Goal: Task Accomplishment & Management: Complete application form

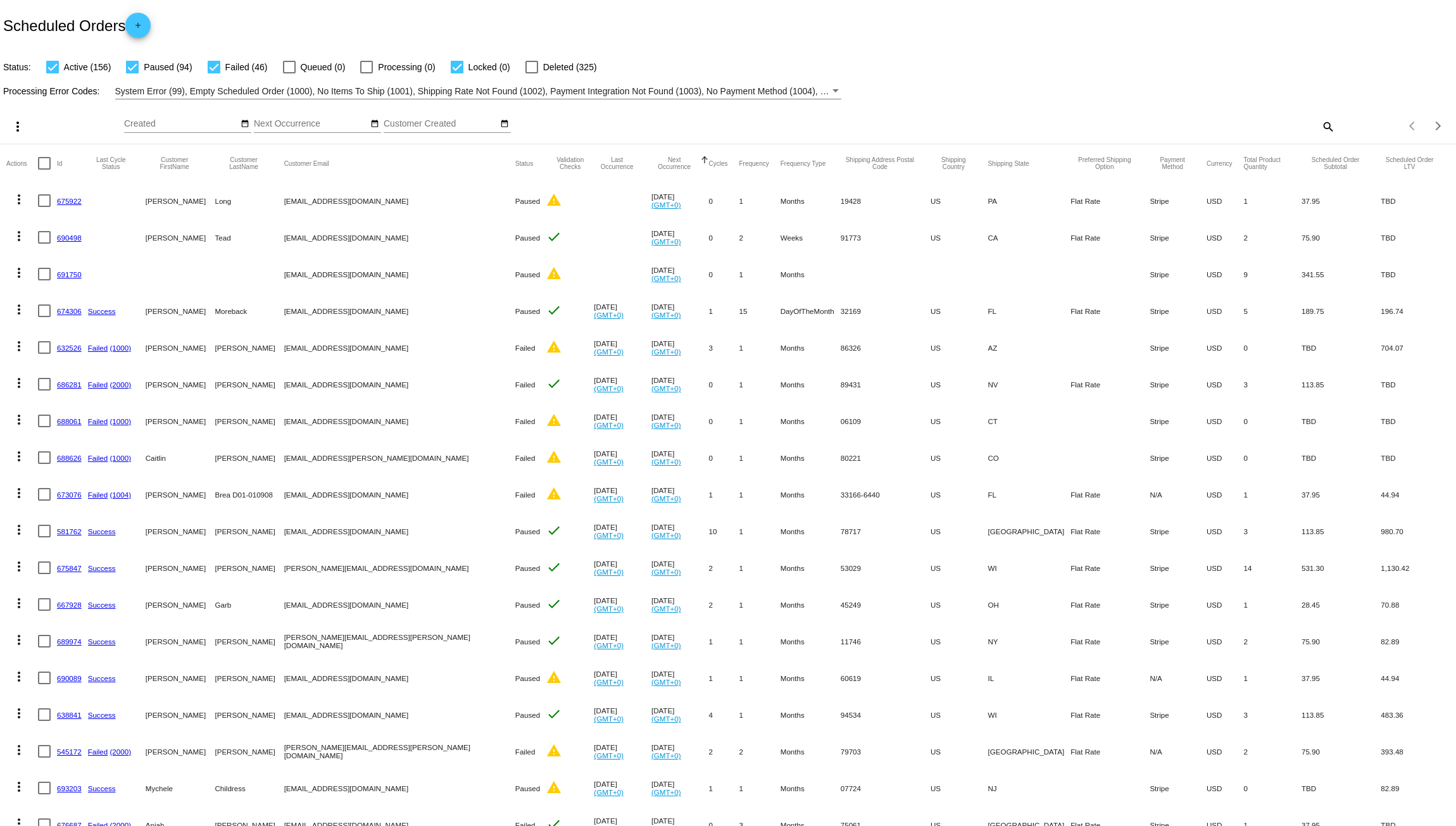
click at [1321, 129] on mat-icon "search" at bounding box center [1327, 126] width 15 height 19
click at [1104, 124] on input "Search" at bounding box center [1153, 124] width 364 height 10
paste input "[EMAIL_ADDRESS][DOMAIN_NAME]"
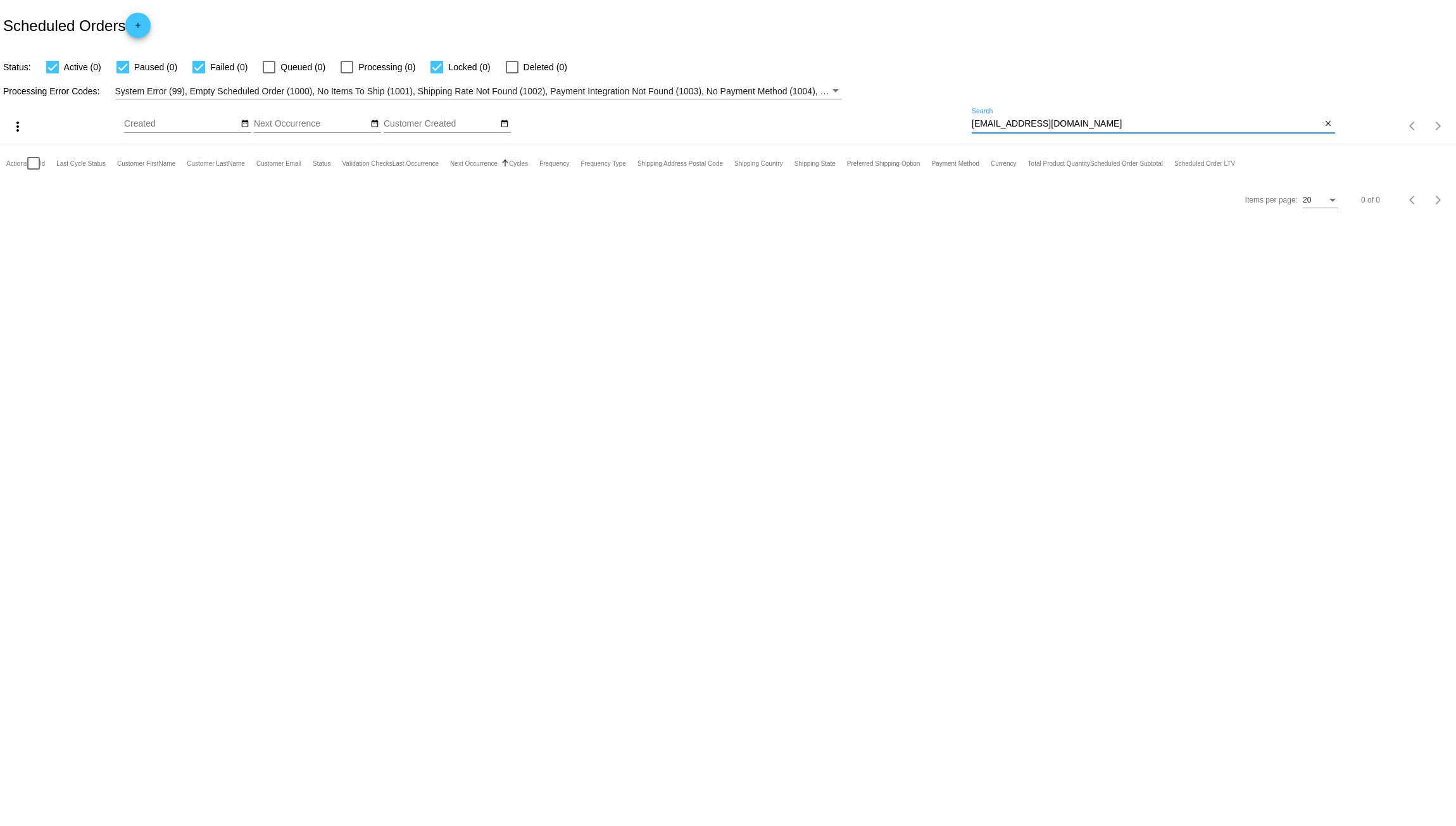
type input "[EMAIL_ADDRESS][DOMAIN_NAME]"
click at [160, 25] on div "Scheduled Orders add" at bounding box center [728, 25] width 1456 height 51
click at [143, 25] on mat-icon "add" at bounding box center [138, 28] width 15 height 15
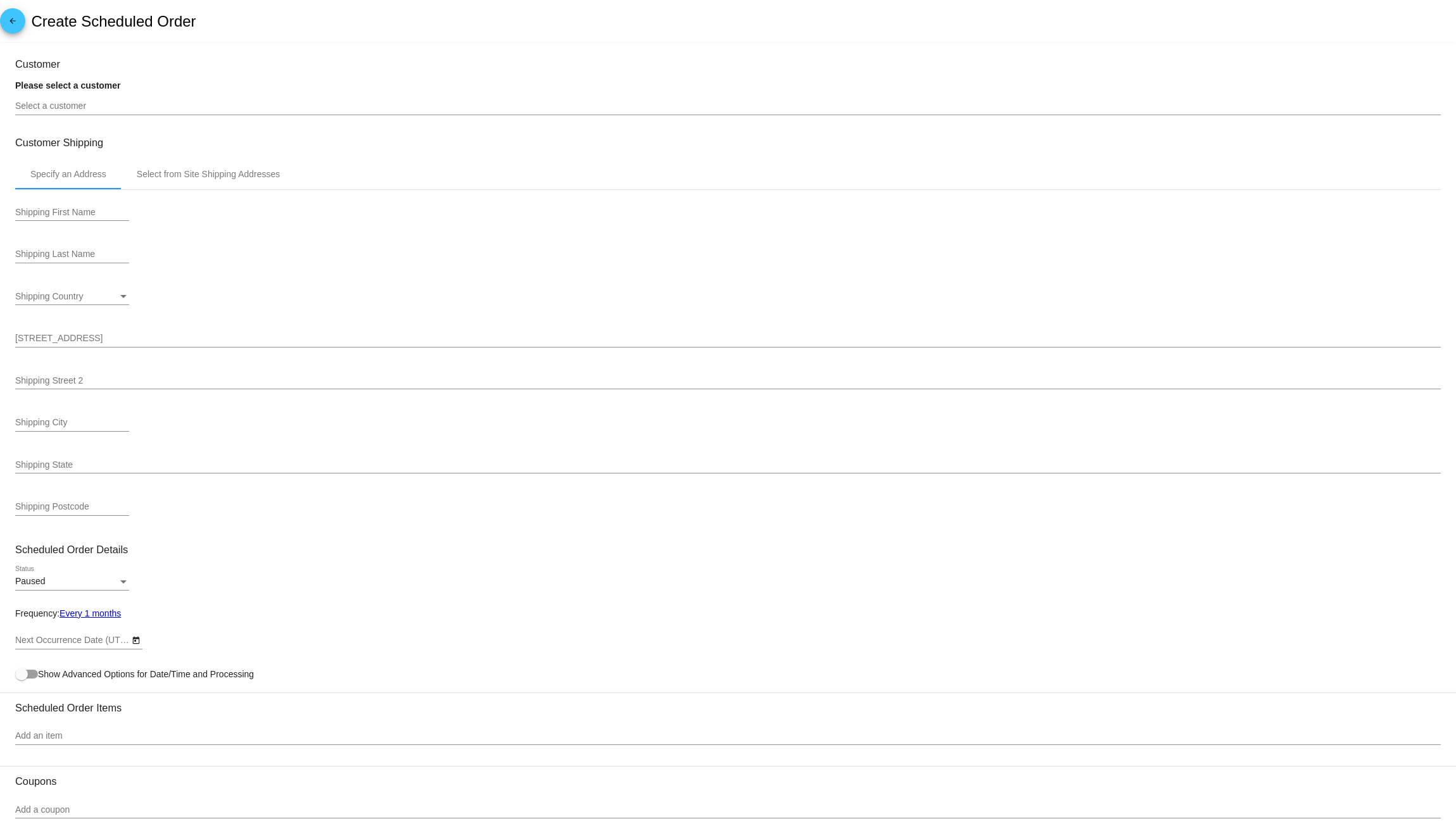
type input "[DATE]"
click at [132, 112] on input "Select a customer" at bounding box center [727, 106] width 1426 height 10
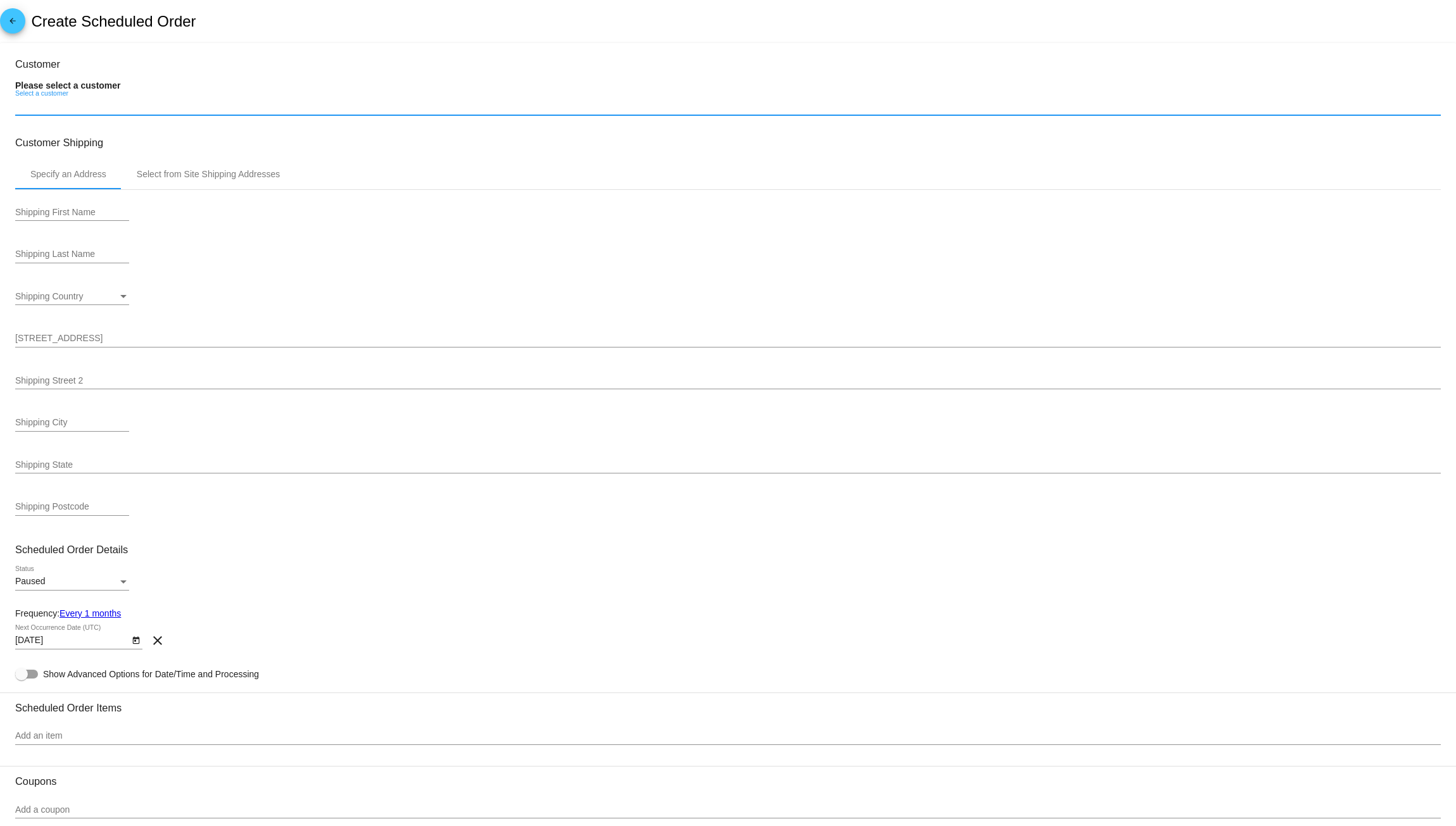
paste input "[EMAIL_ADDRESS][DOMAIN_NAME]"
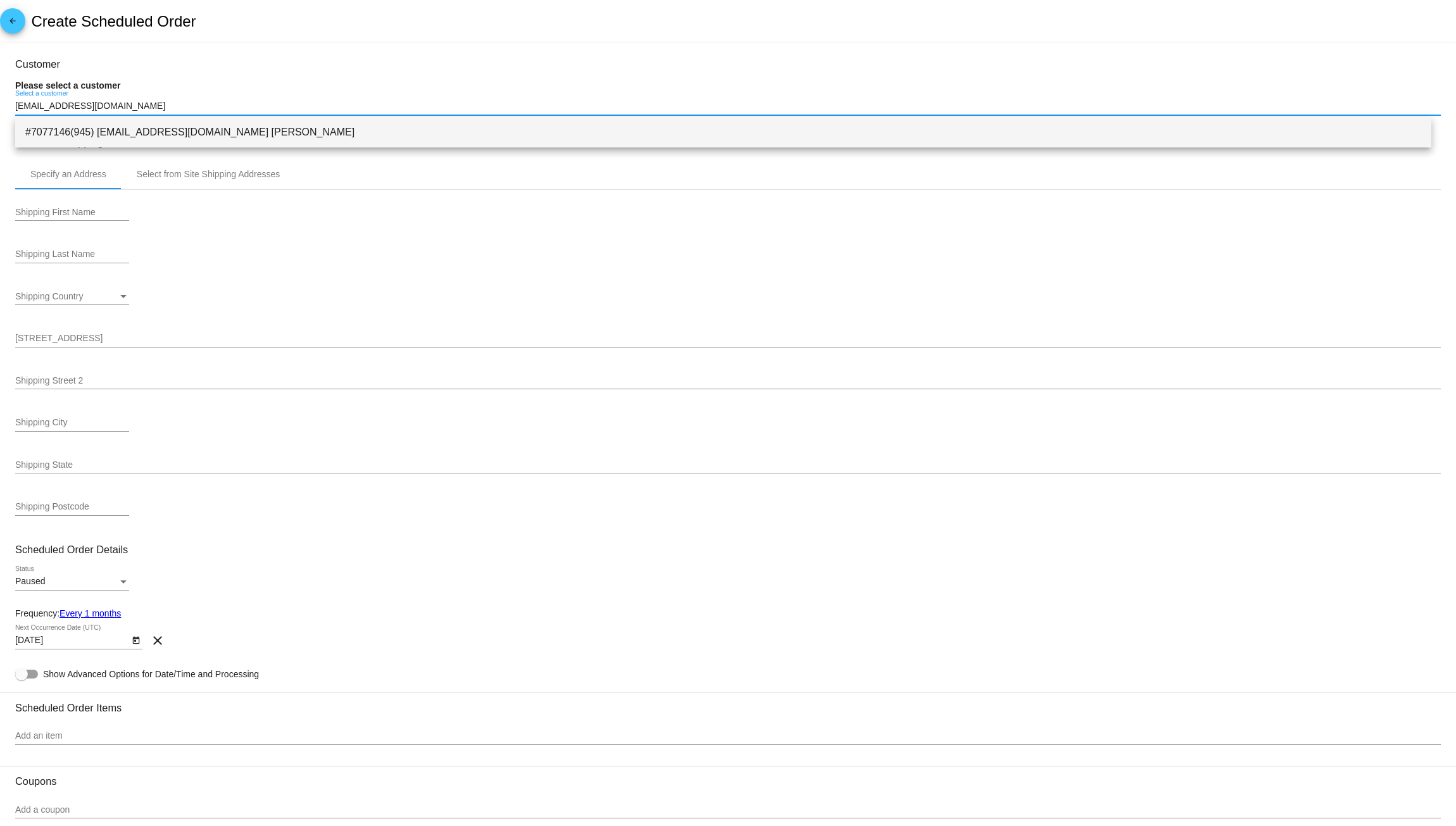
type input "[EMAIL_ADDRESS][DOMAIN_NAME]"
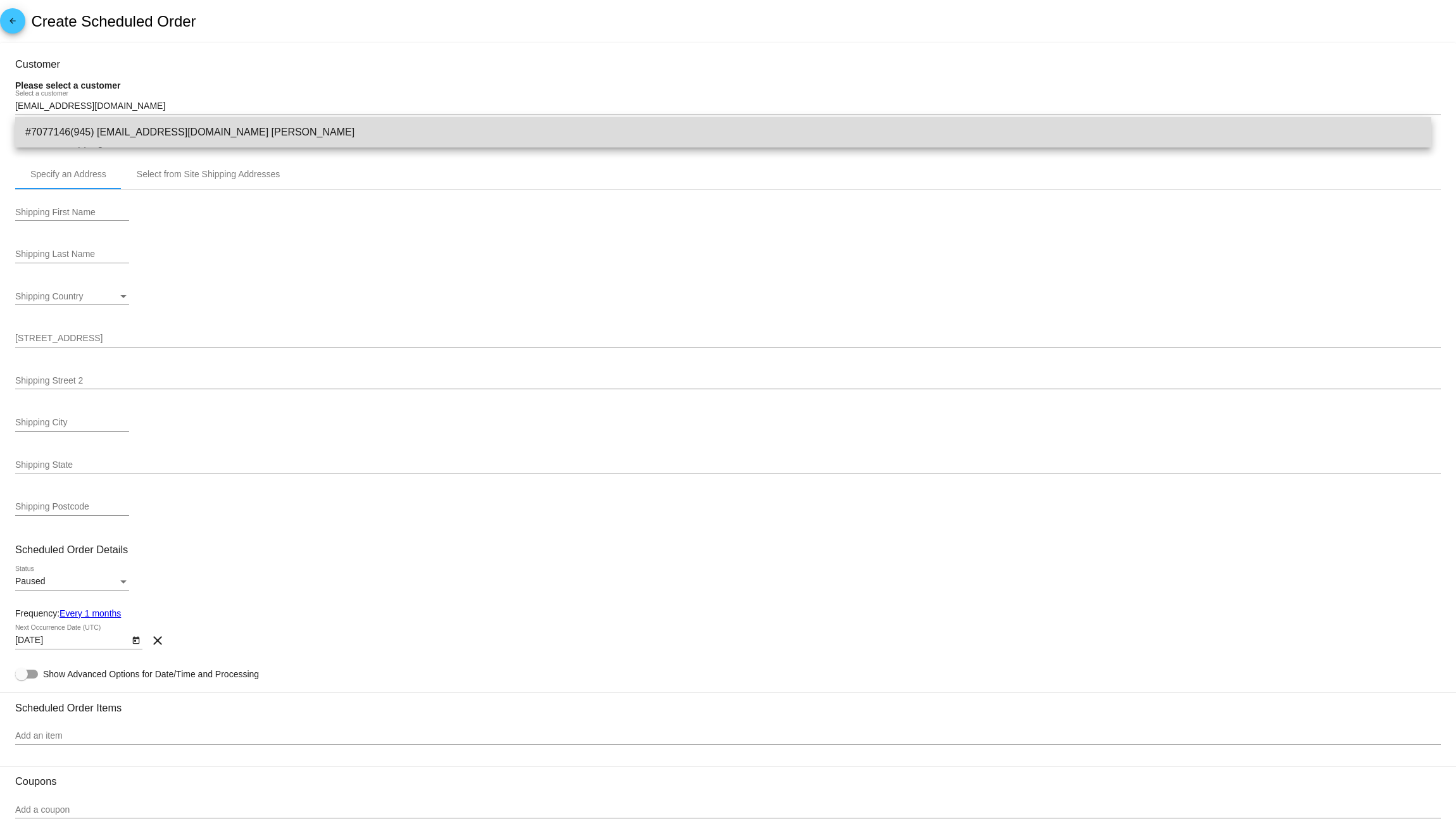
click at [249, 130] on span "#7077146(945) [EMAIL_ADDRESS][DOMAIN_NAME] [PERSON_NAME]" at bounding box center [723, 132] width 1396 height 30
type input "[PERSON_NAME]"
type input "[STREET_ADDRESS][PERSON_NAME]"
type input "[GEOGRAPHIC_DATA]"
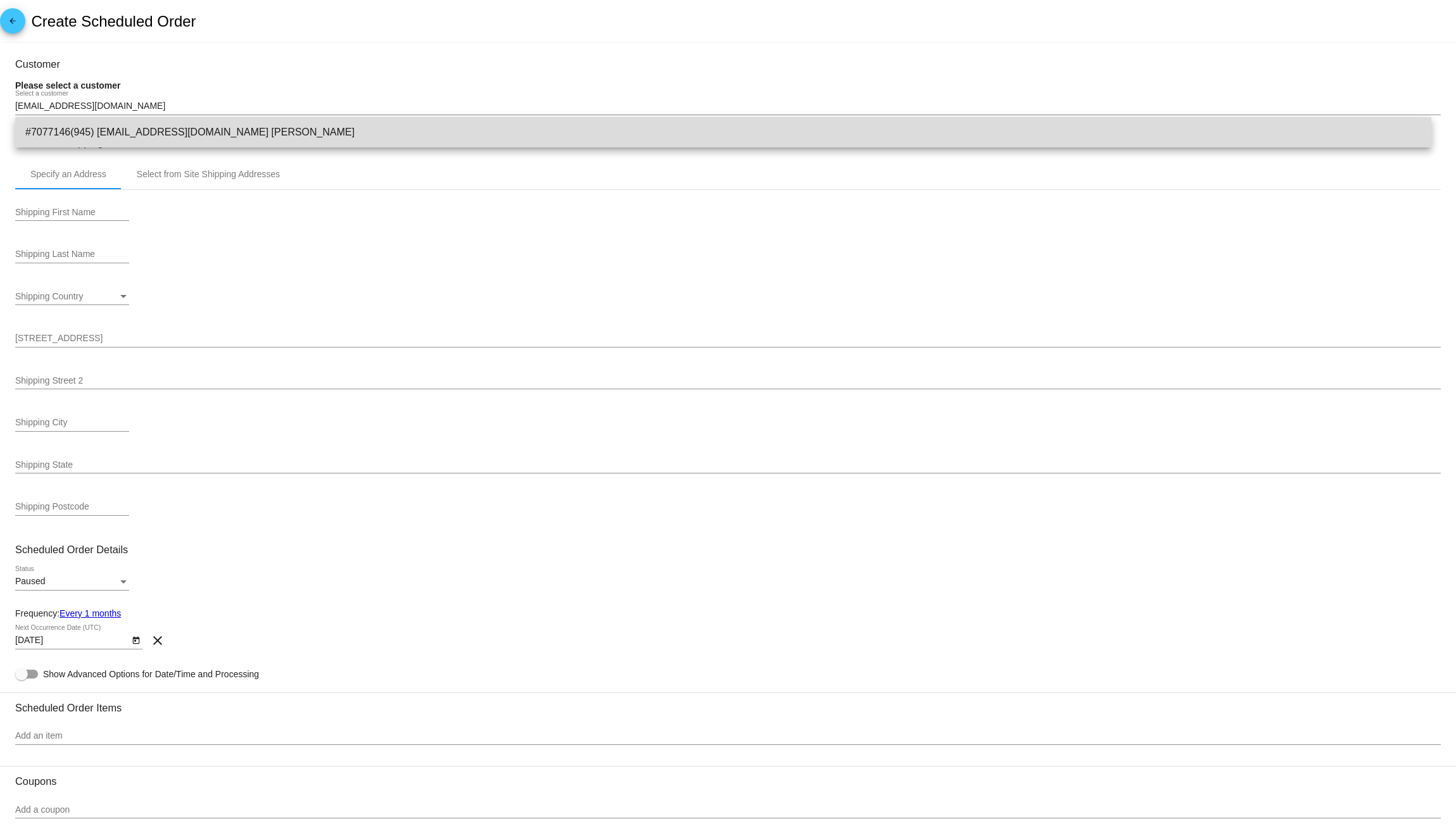
type input "14519-9538"
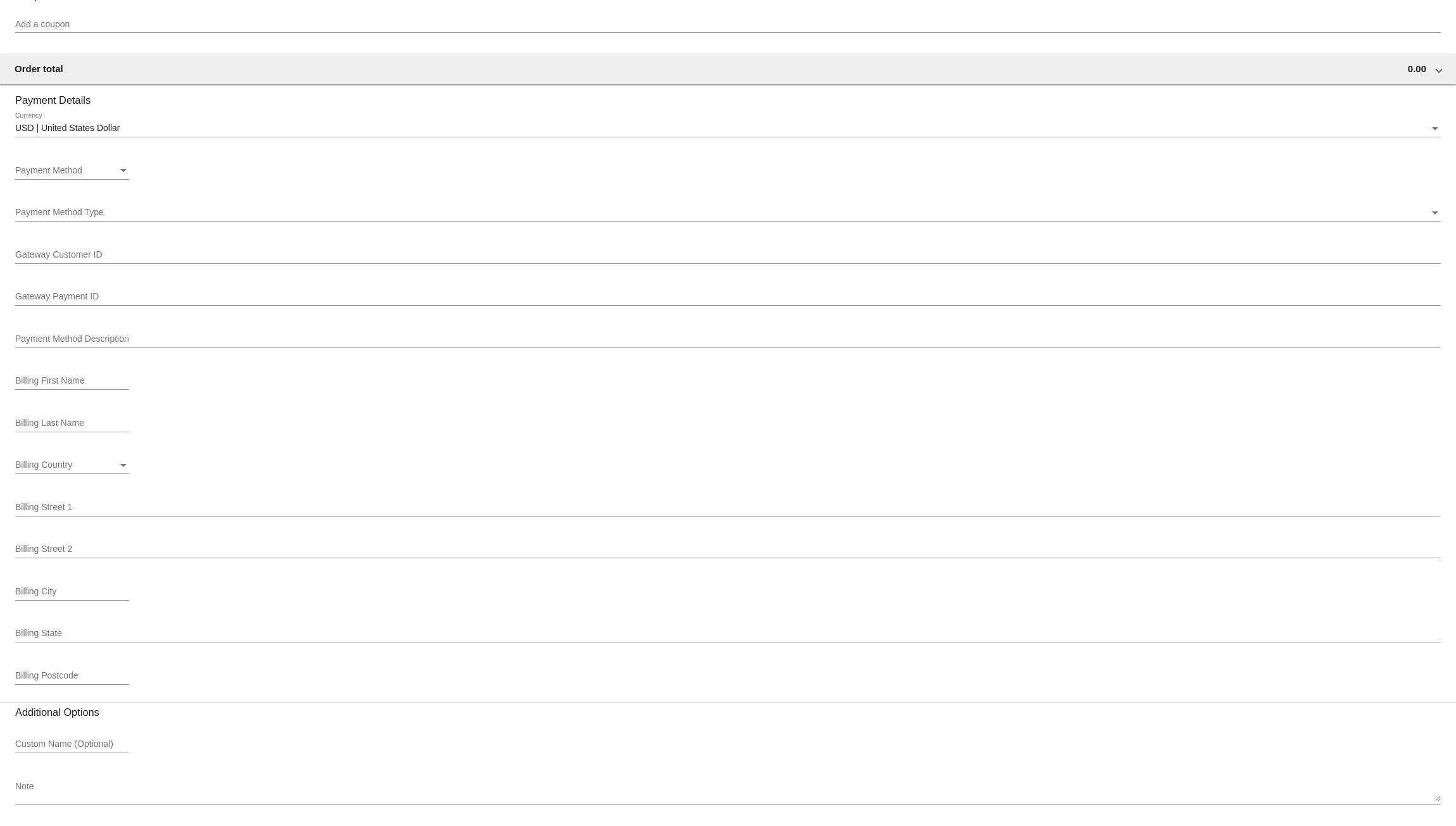
scroll to position [815, 0]
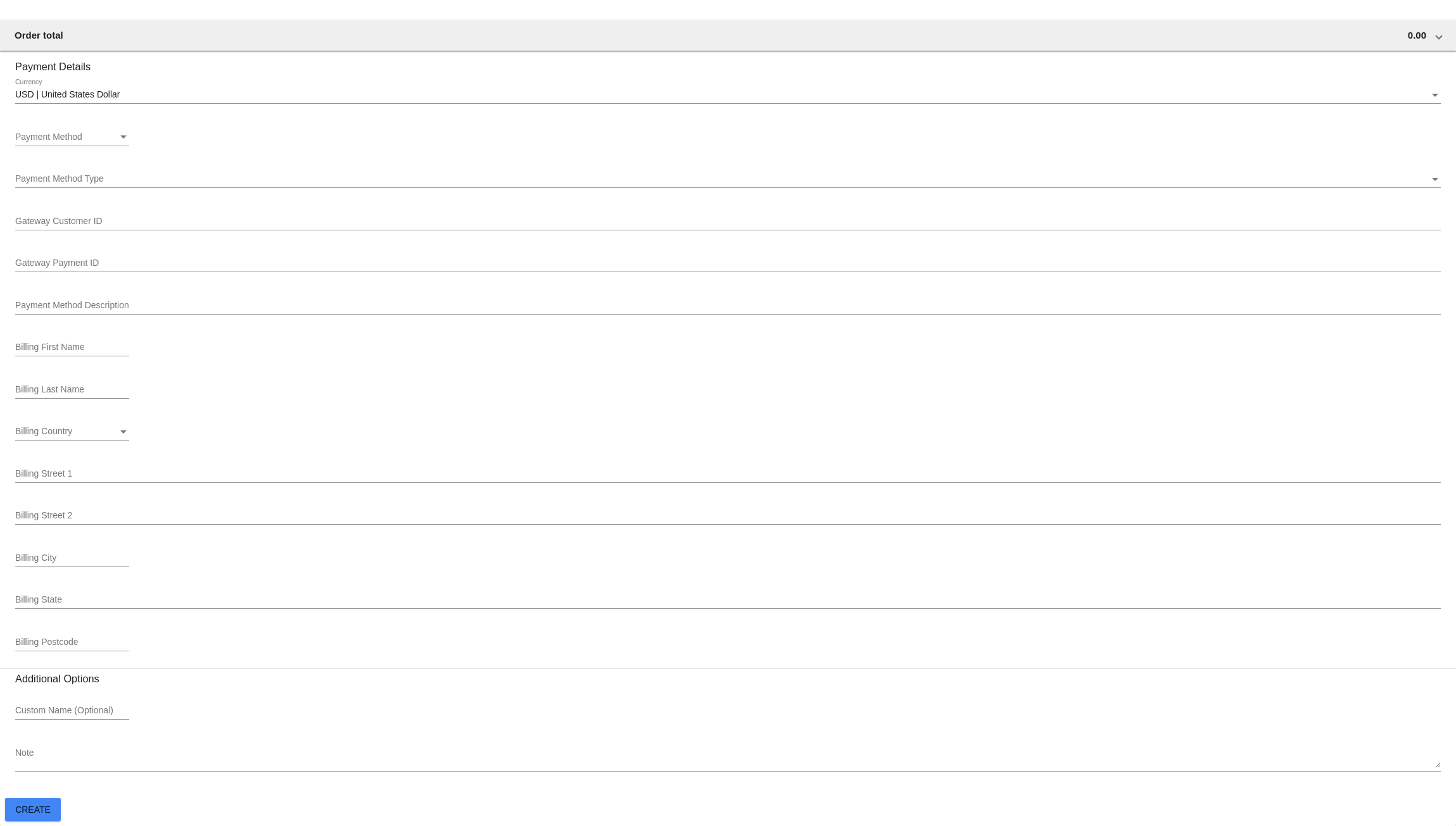
click at [109, 133] on div "Payment Method" at bounding box center [66, 138] width 103 height 10
click at [107, 164] on span "Description (MasterCard ending in 7761 (expires [CREDIT_CARD_DATA])) GatewayCus…" at bounding box center [103, 164] width 177 height 27
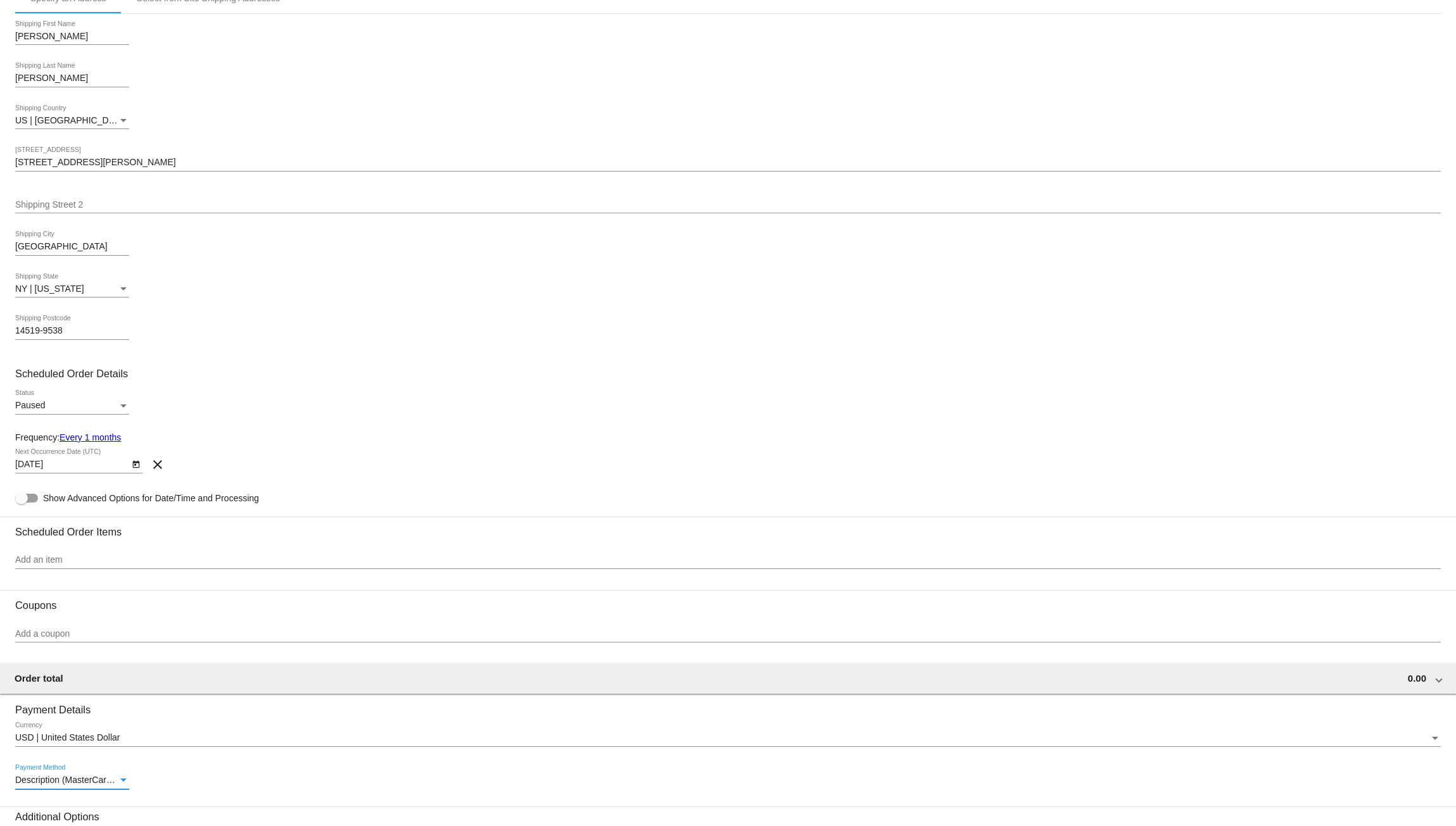
scroll to position [169, 0]
click at [71, 558] on input "Add an item" at bounding box center [727, 557] width 1426 height 10
